Goal: Navigation & Orientation: Understand site structure

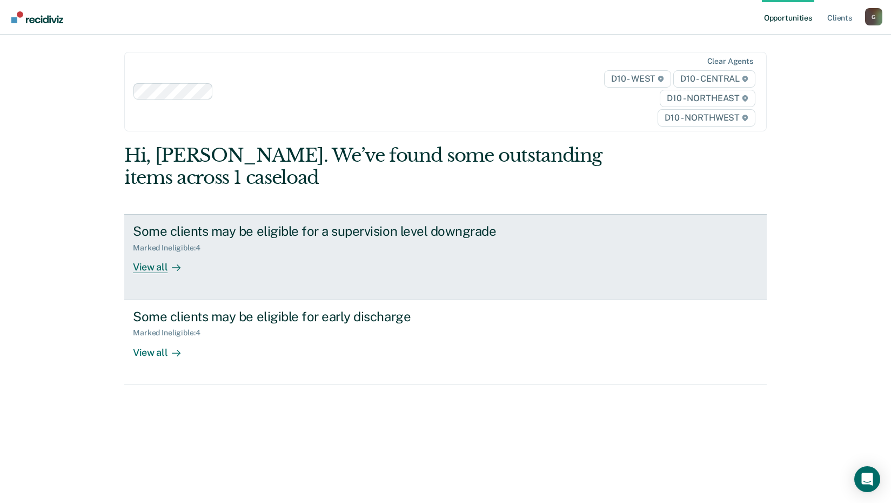
click at [162, 267] on div "View all" at bounding box center [163, 262] width 61 height 21
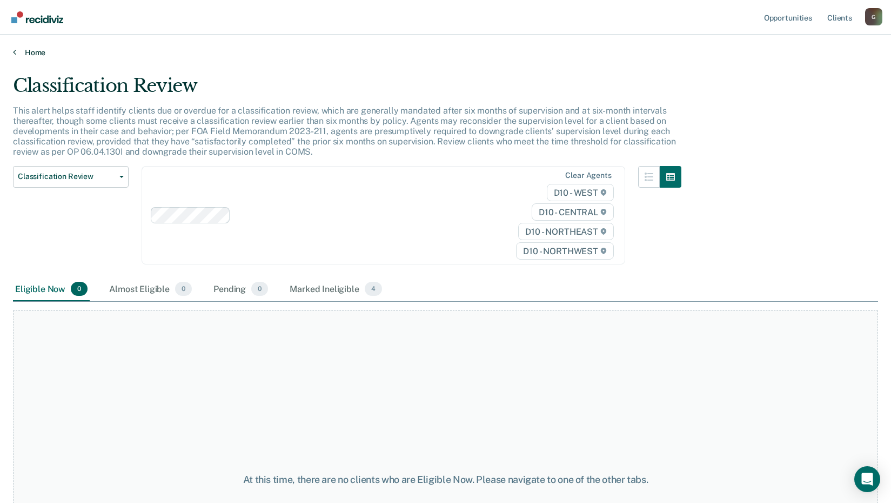
click at [22, 54] on link "Home" at bounding box center [445, 53] width 865 height 10
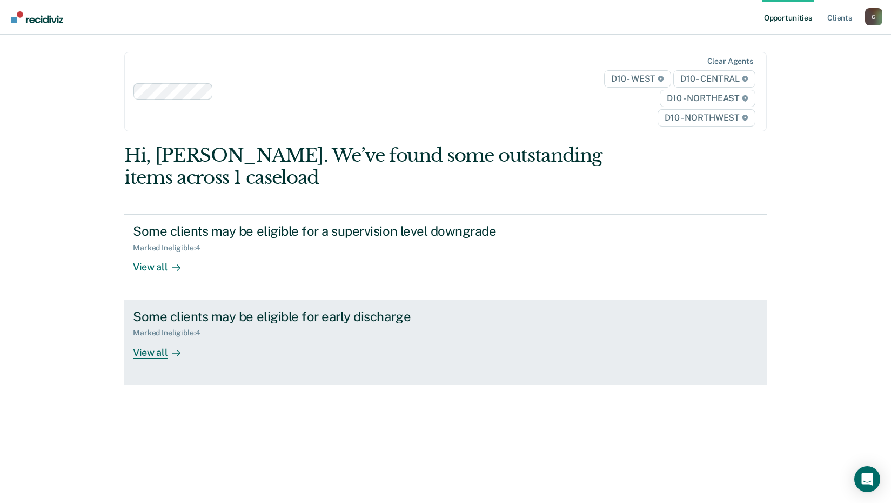
click at [230, 318] on div "Some clients may be eligible for early discharge" at bounding box center [322, 317] width 379 height 16
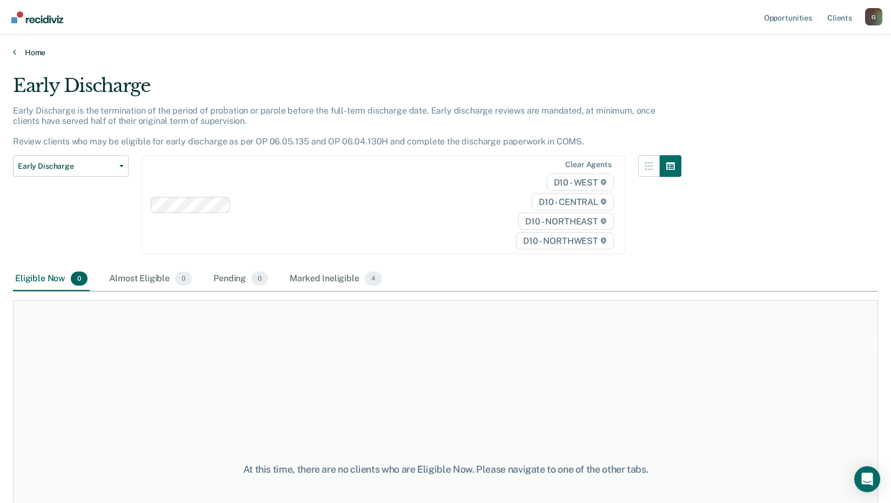
click at [28, 55] on link "Home" at bounding box center [445, 53] width 865 height 10
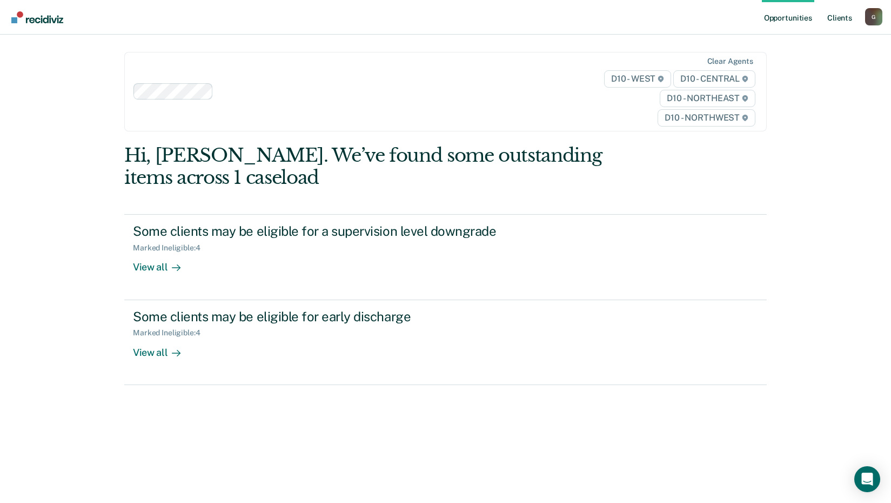
click at [844, 19] on link "Client s" at bounding box center [839, 17] width 29 height 35
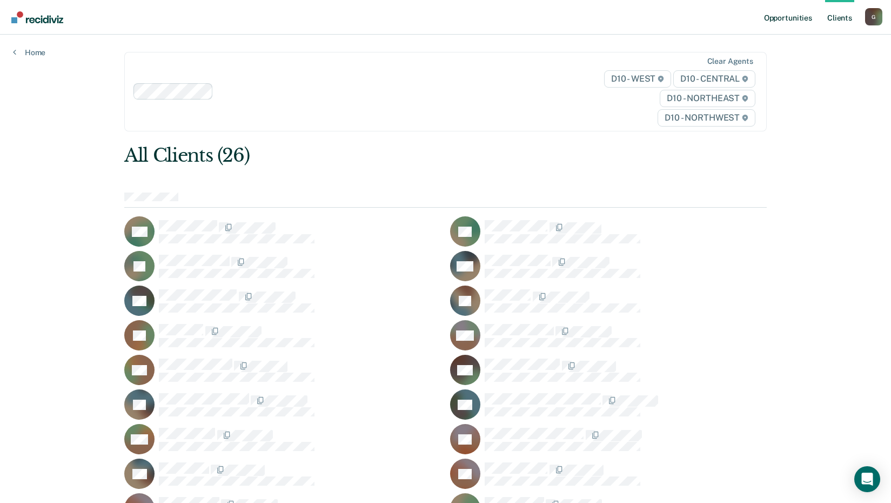
click at [799, 14] on link "Opportunities" at bounding box center [788, 17] width 52 height 35
